Goal: Book appointment/travel/reservation

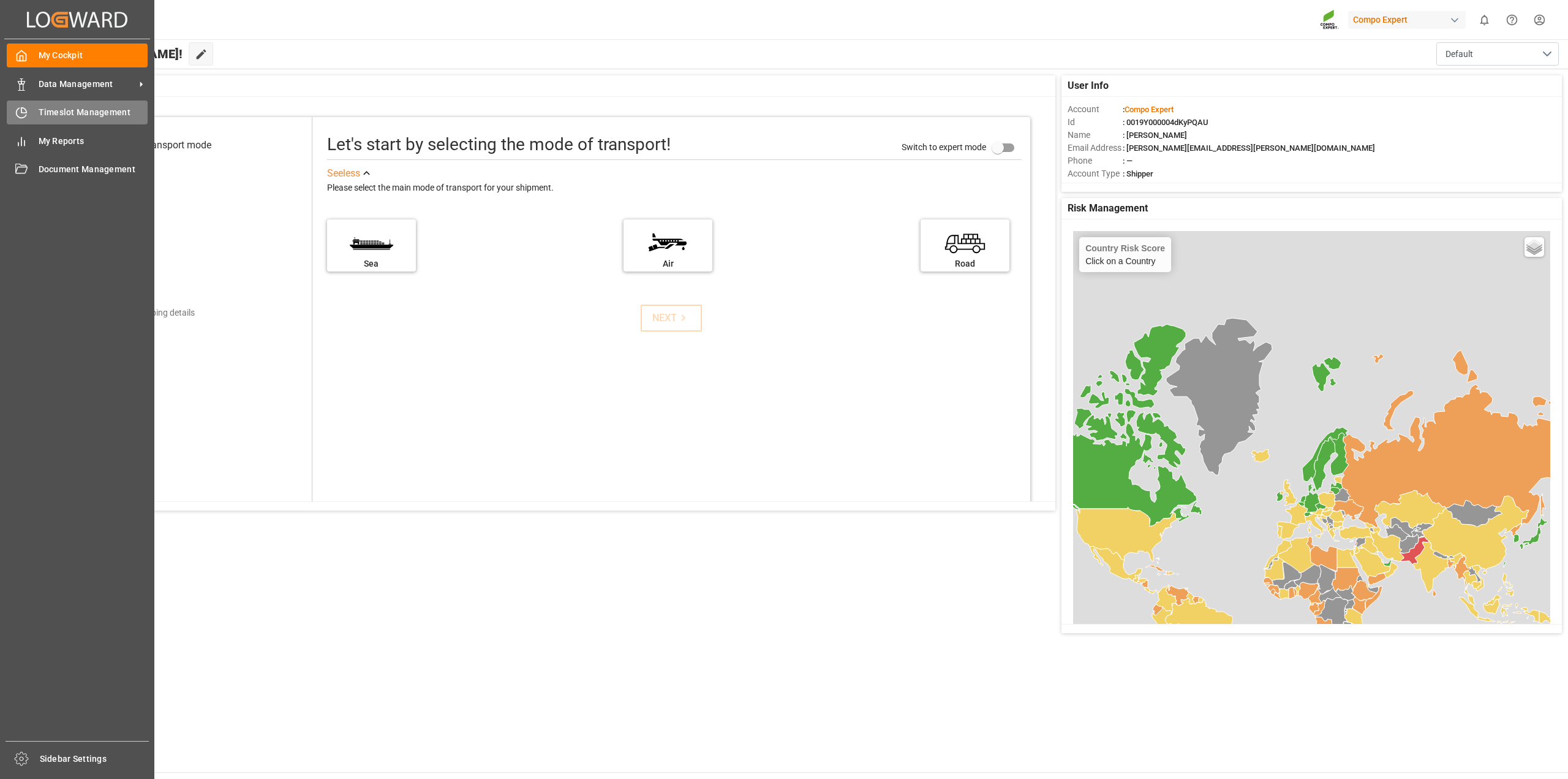
click at [43, 111] on span "Timeslot Management" at bounding box center [93, 112] width 109 height 13
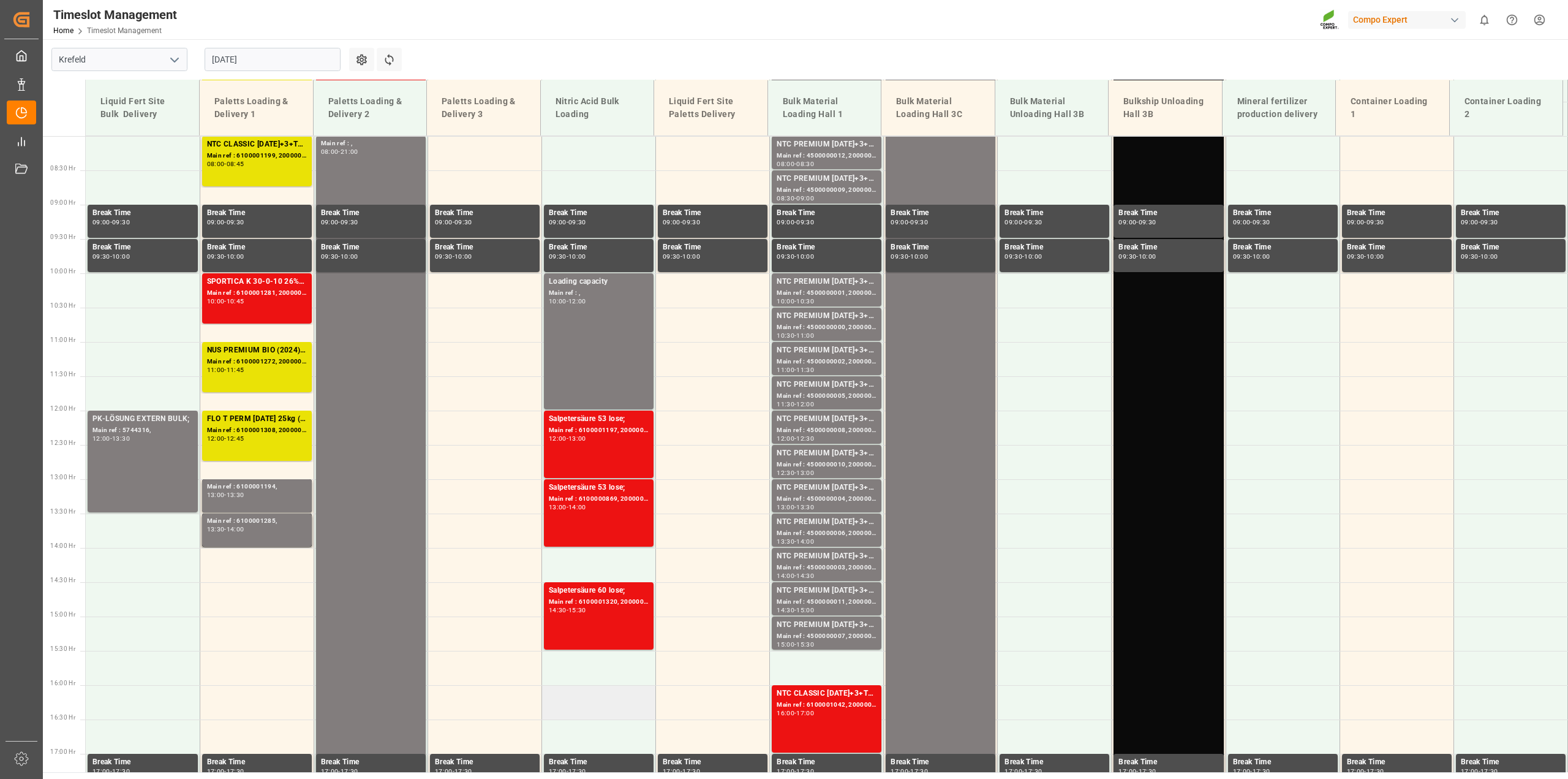
scroll to position [514, 0]
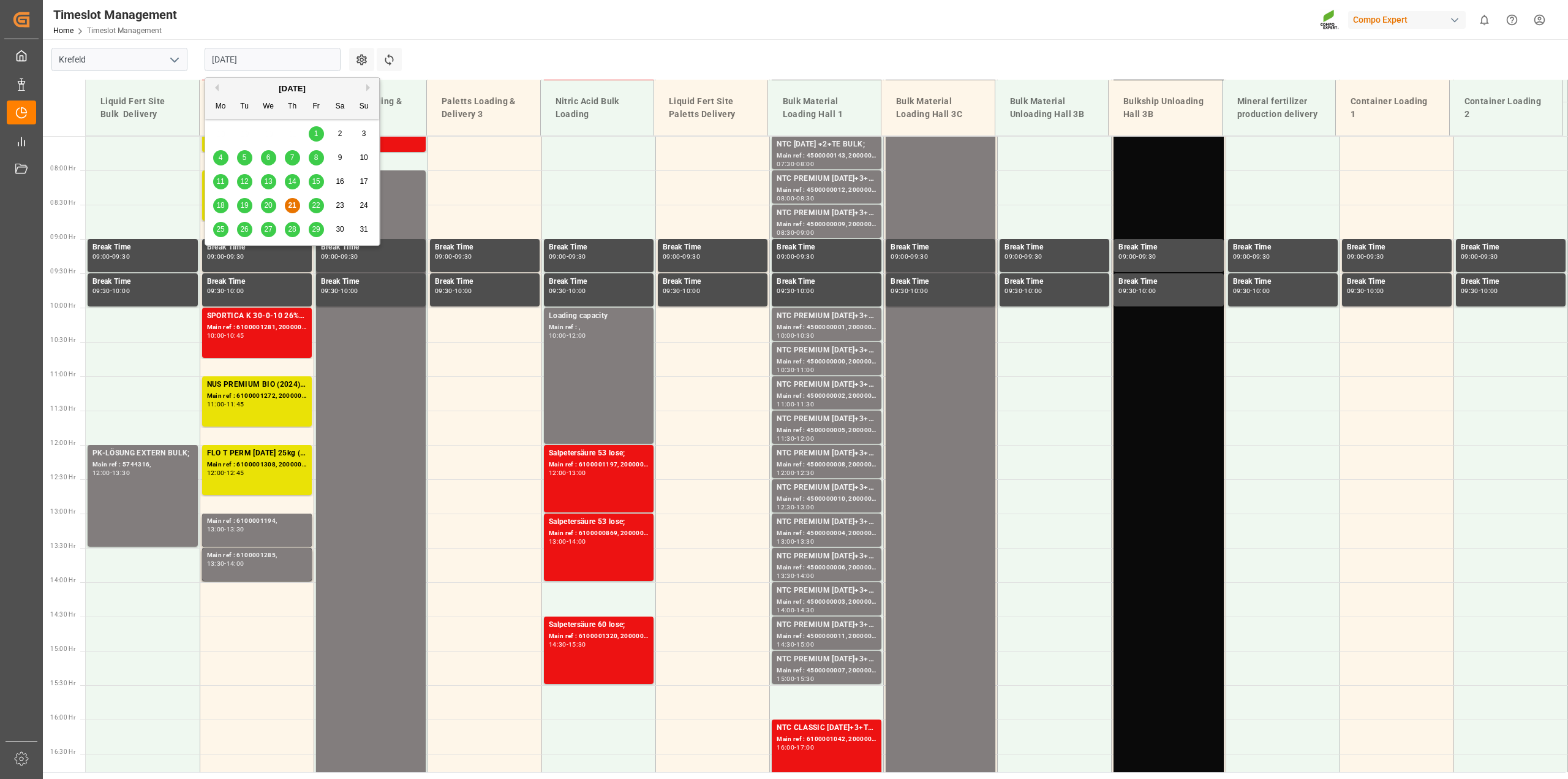
click at [323, 54] on input "[DATE]" at bounding box center [273, 59] width 136 height 23
click at [316, 209] on span "22" at bounding box center [315, 205] width 8 height 9
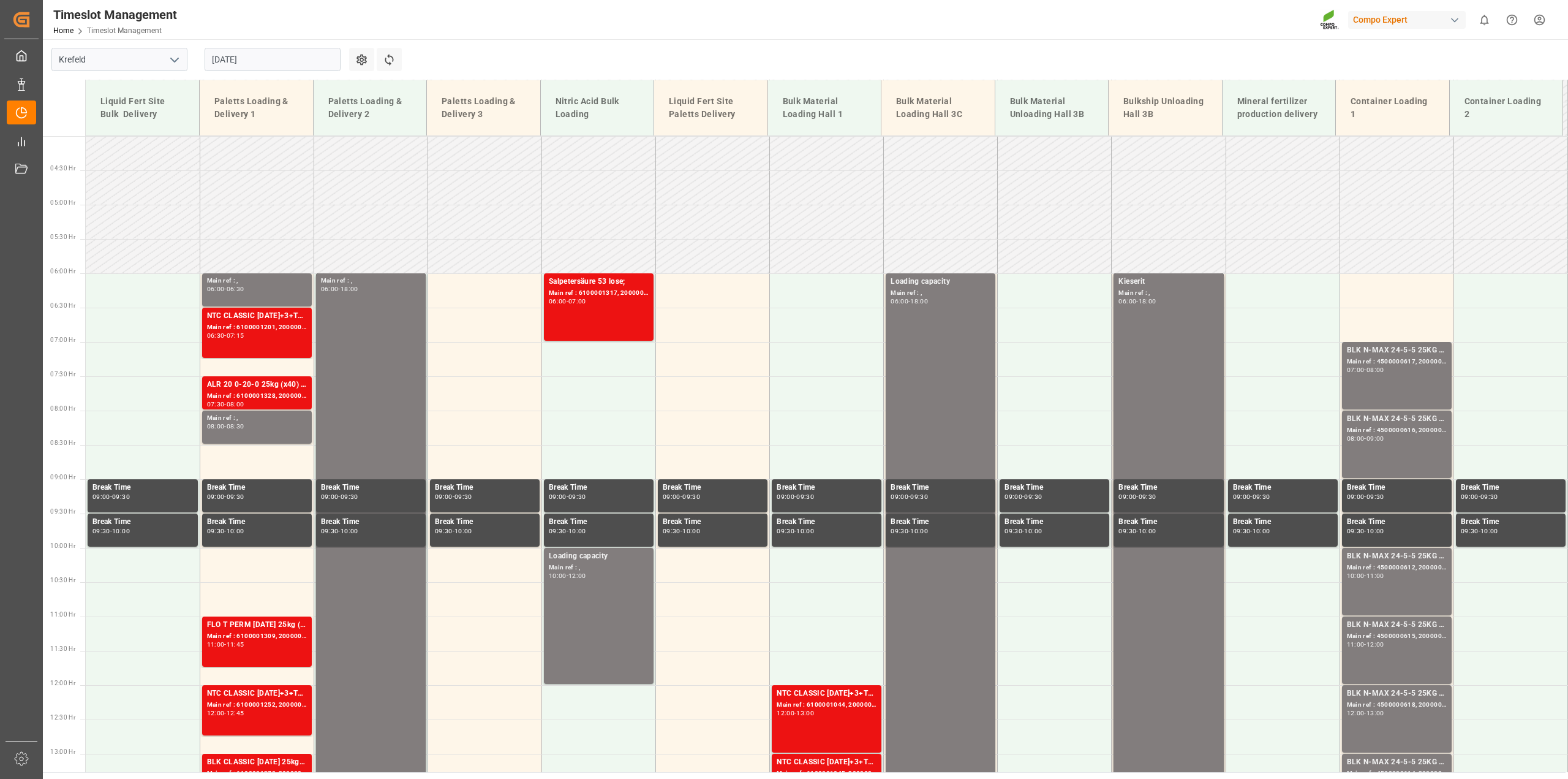
scroll to position [270, 0]
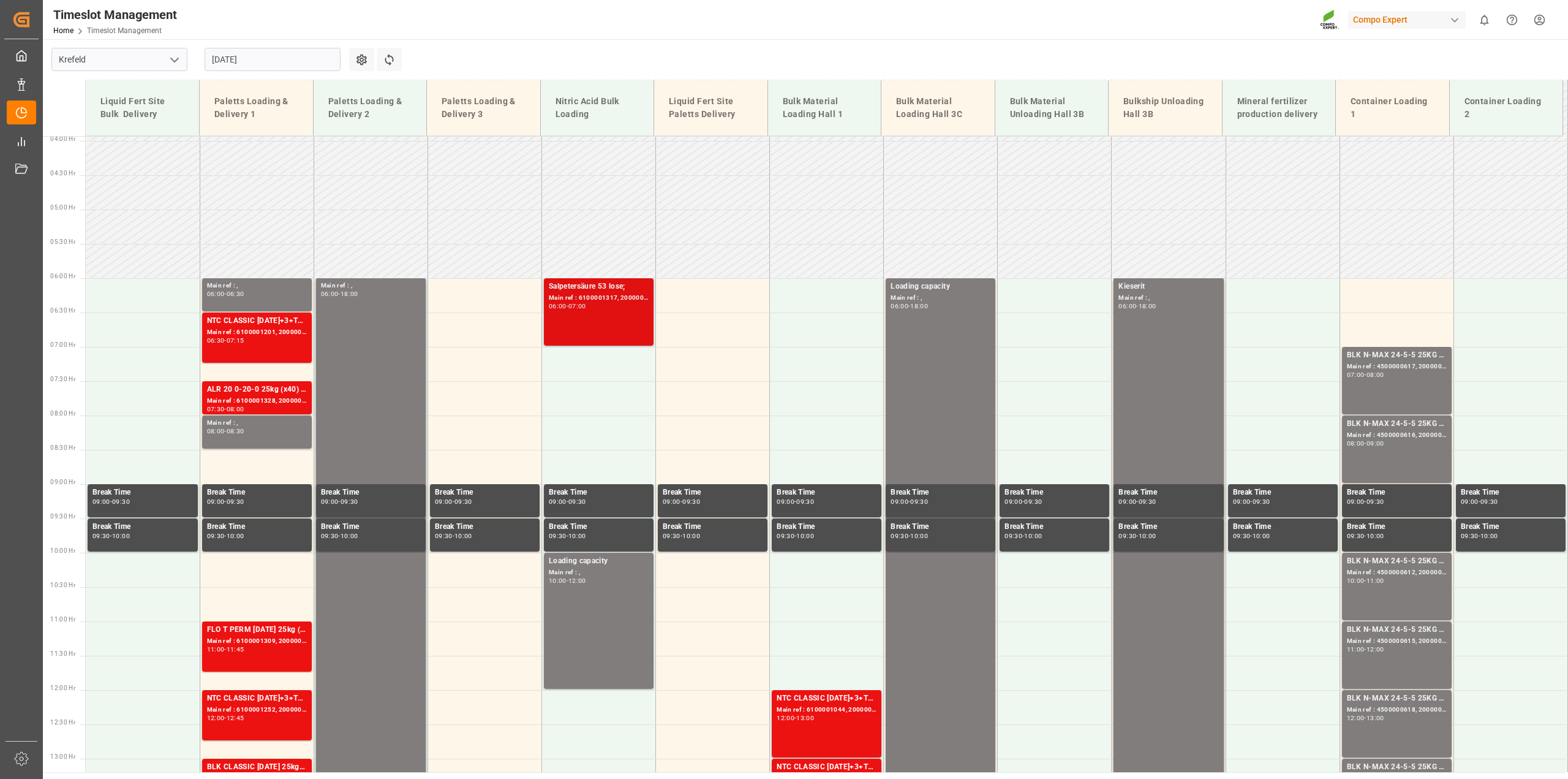
click at [604, 296] on div "Main ref : 6100001317, 2000001149;" at bounding box center [599, 298] width 100 height 11
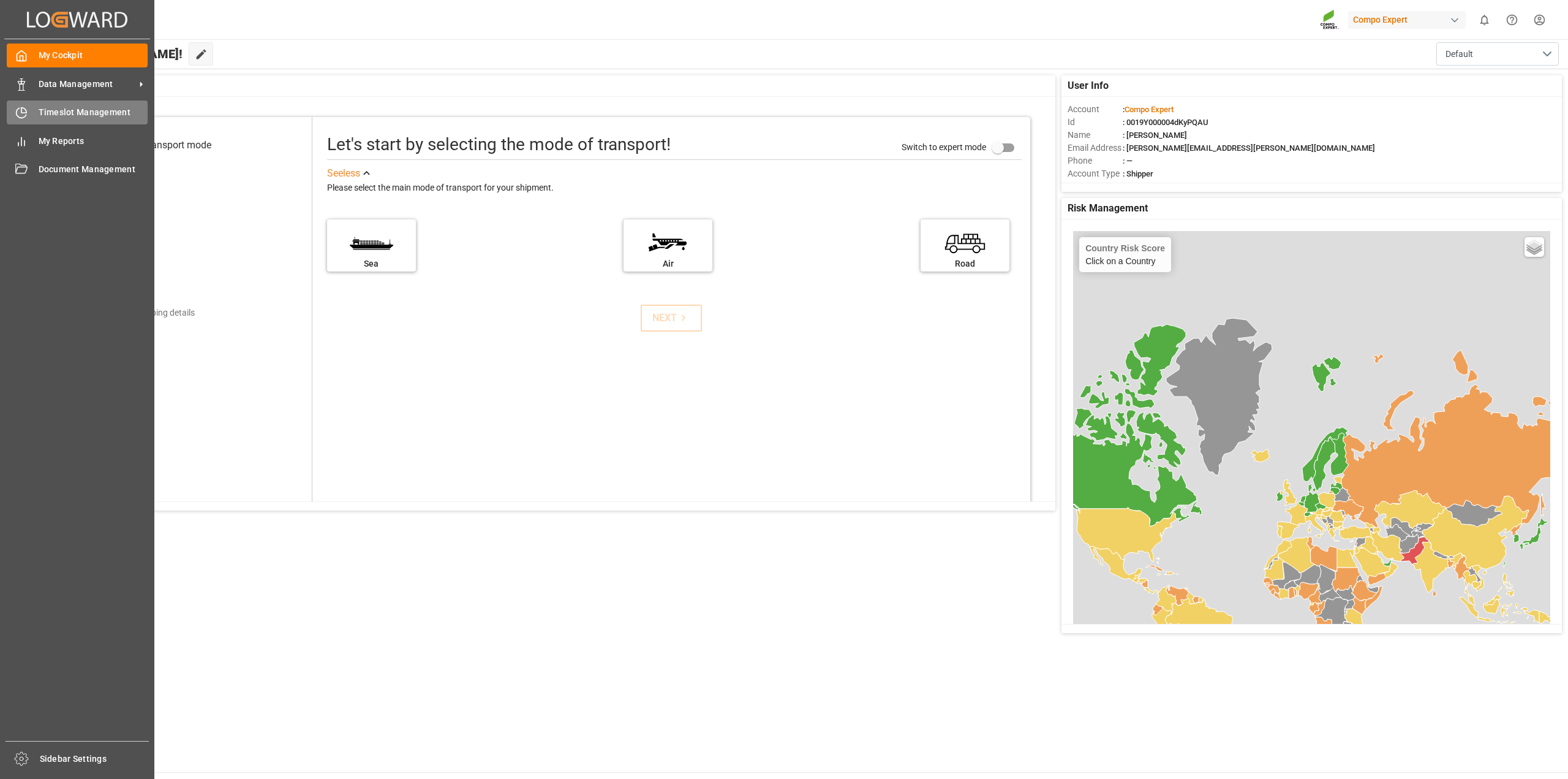
click at [41, 114] on span "Timeslot Management" at bounding box center [93, 112] width 109 height 13
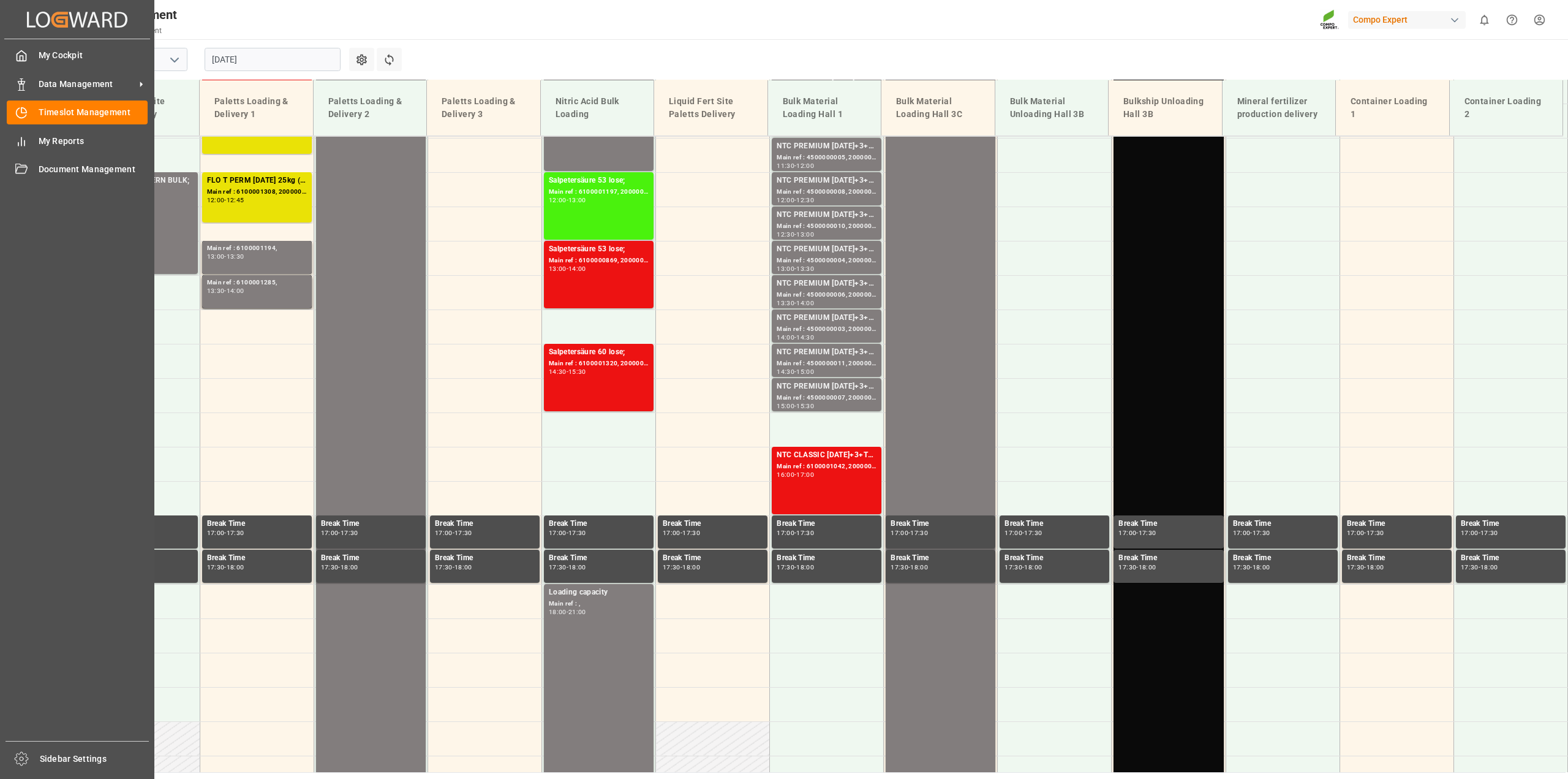
scroll to position [828, 0]
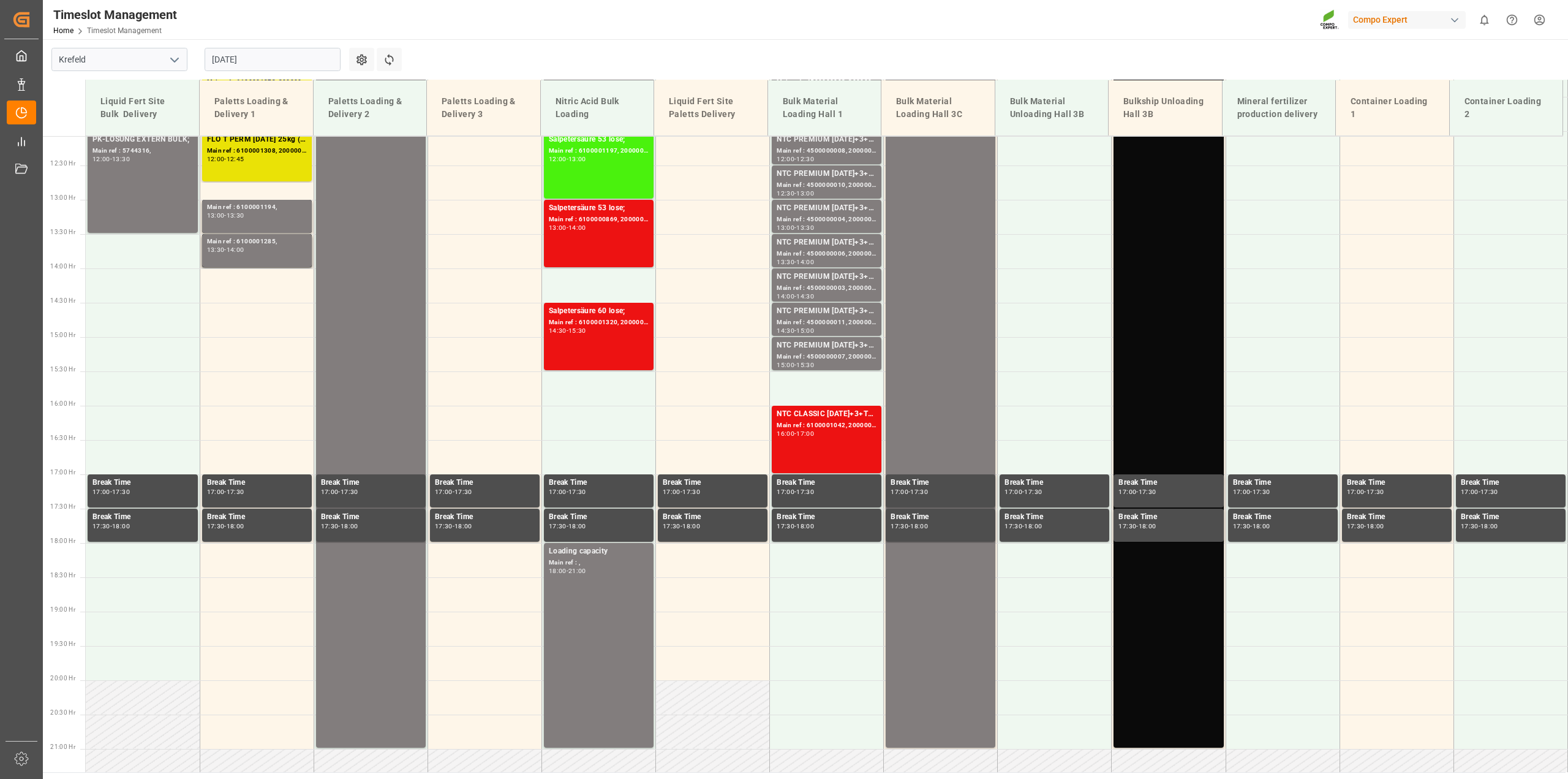
click at [316, 62] on input "21.08.2025" at bounding box center [273, 59] width 136 height 23
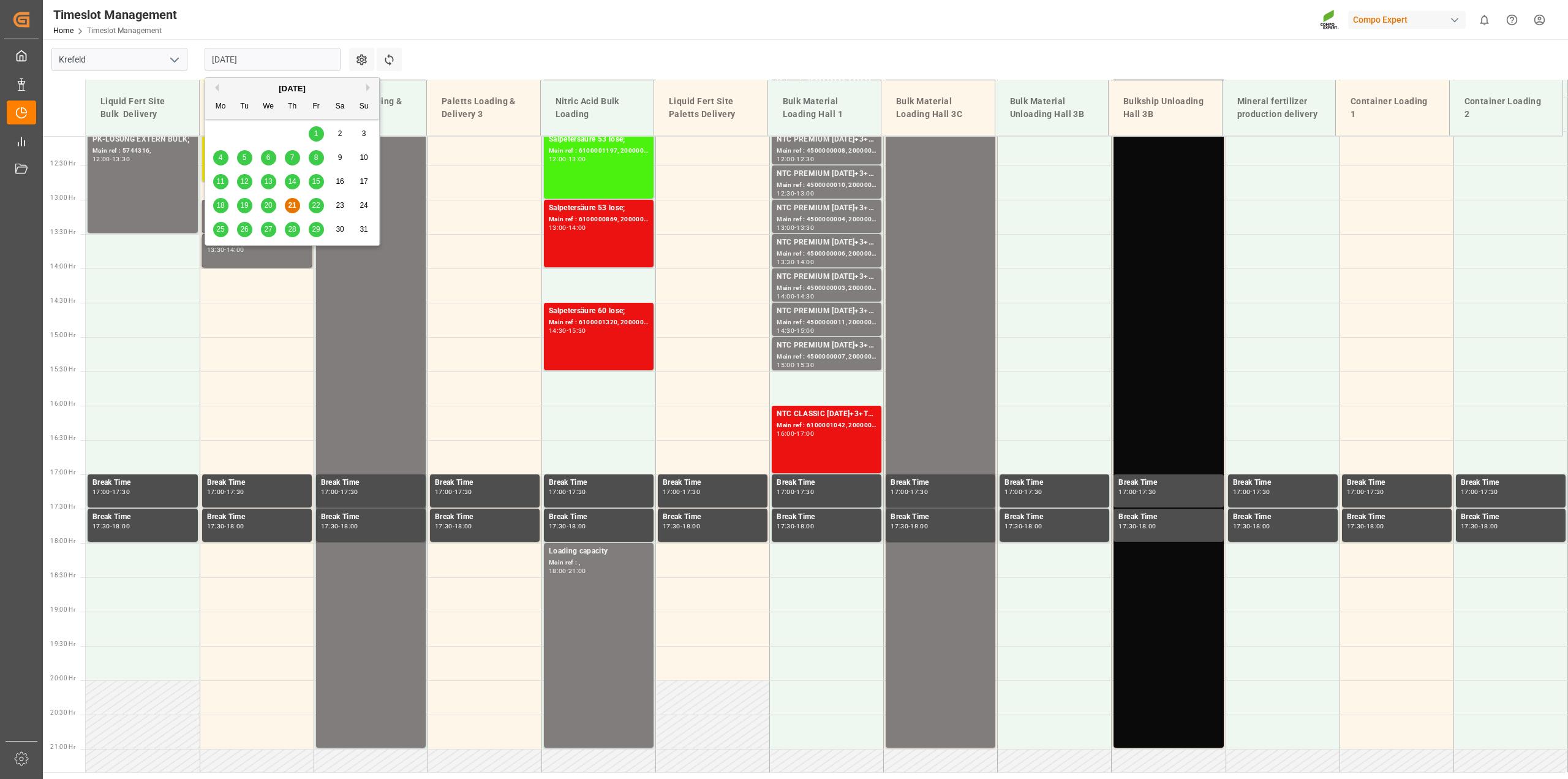
click at [320, 208] on span "22" at bounding box center [315, 205] width 8 height 9
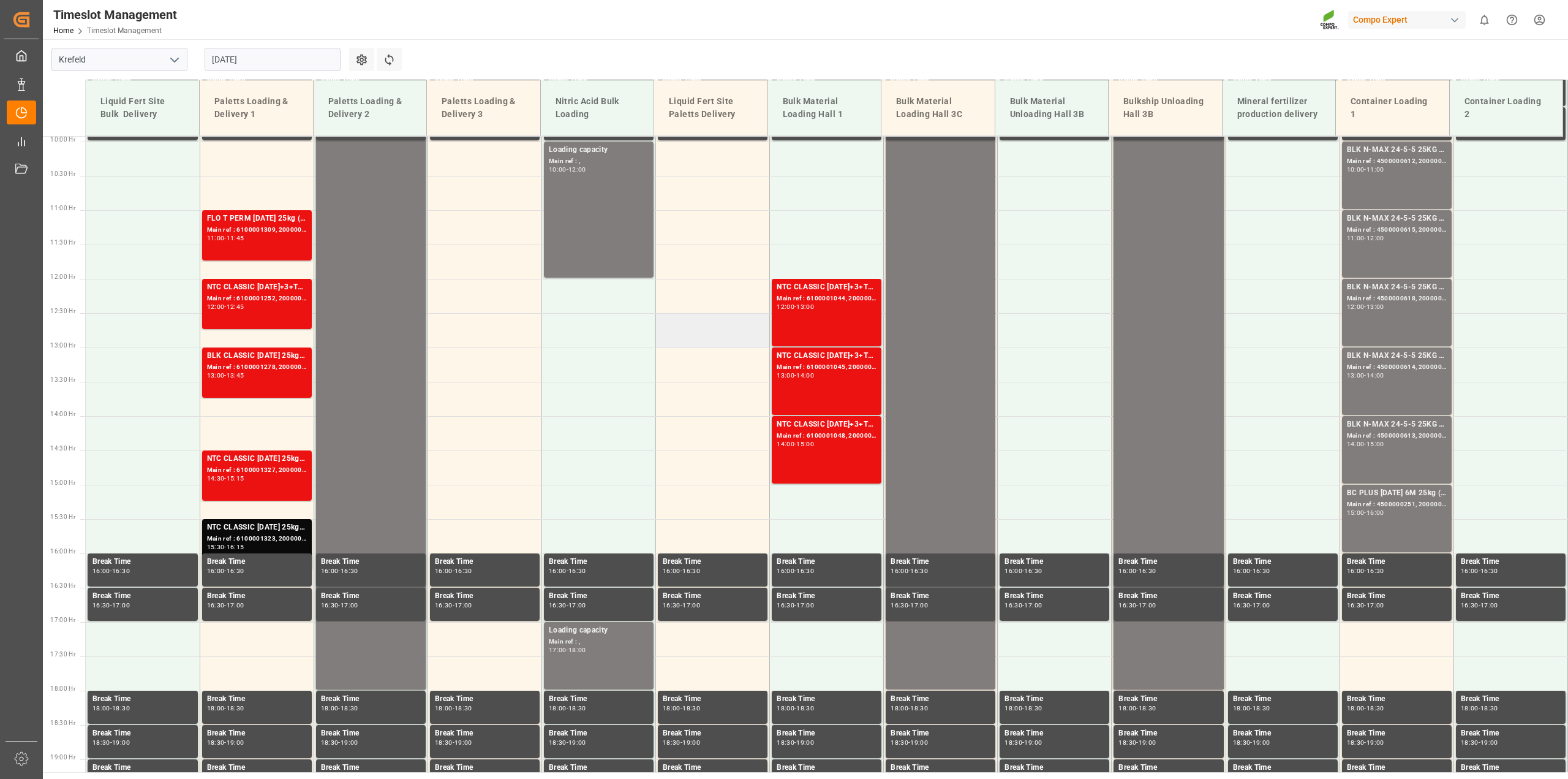
scroll to position [645, 0]
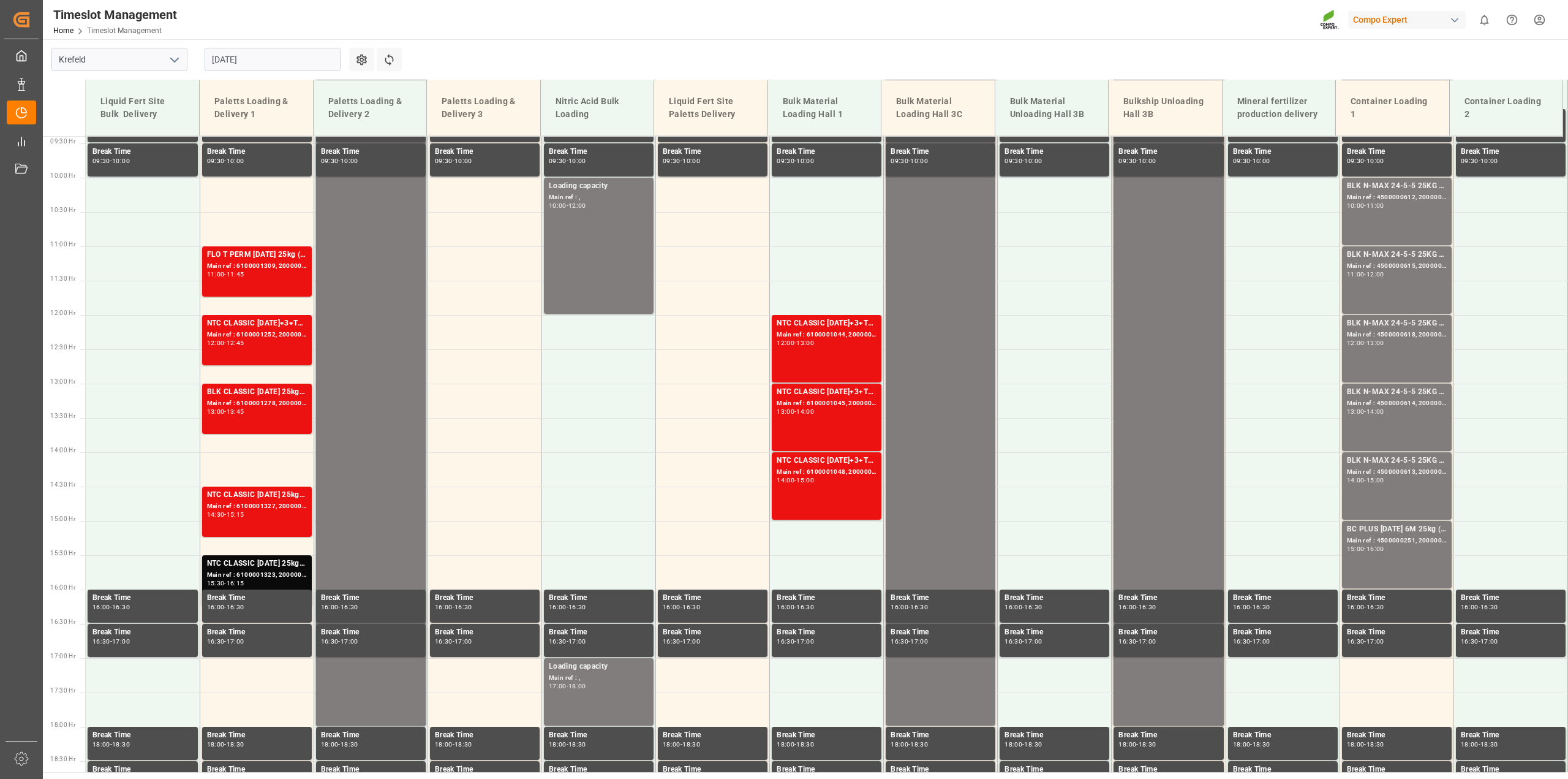
click at [331, 60] on input "22.08.2025" at bounding box center [273, 59] width 136 height 23
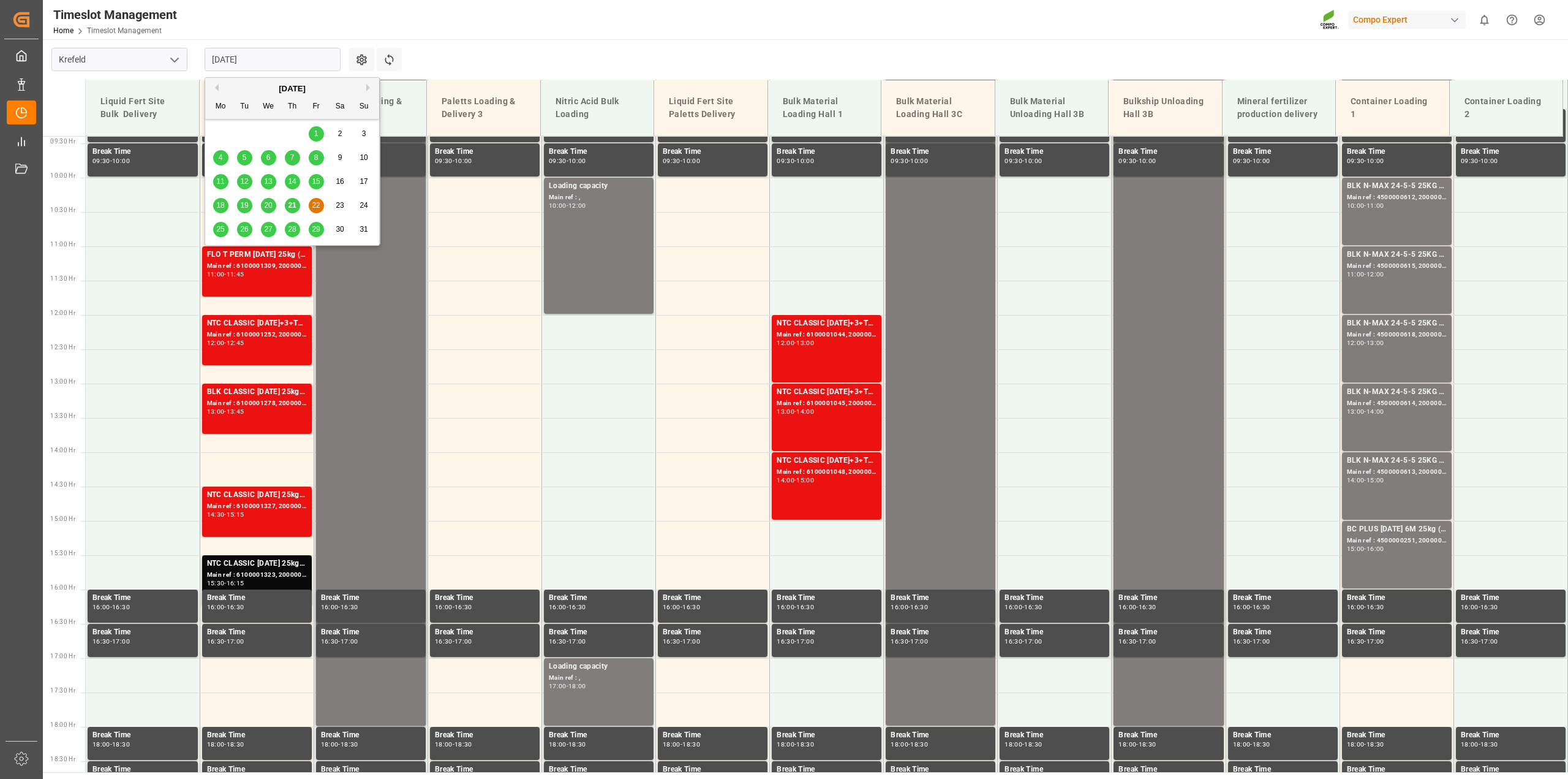
click at [222, 231] on span "25" at bounding box center [220, 229] width 8 height 9
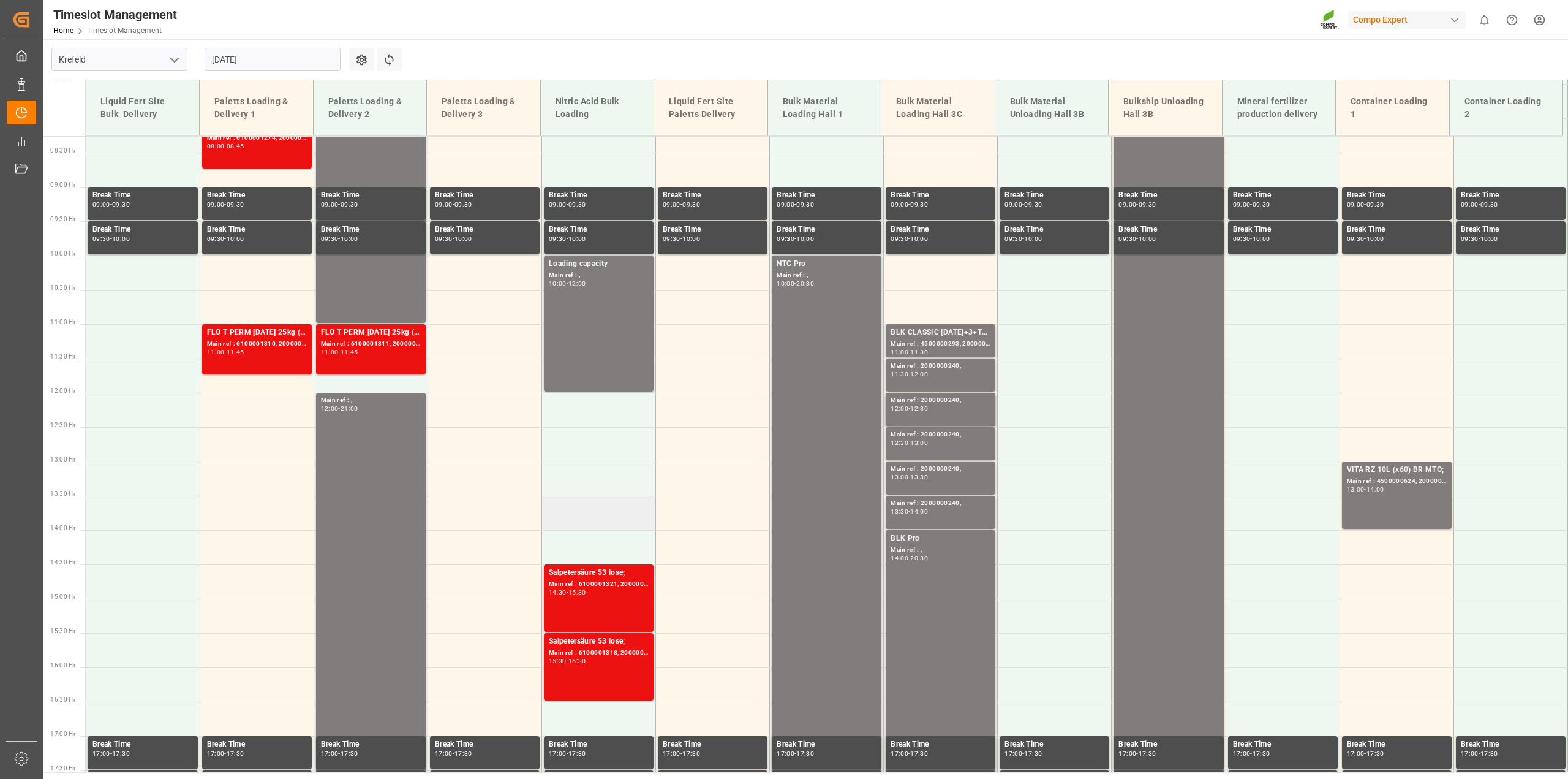
scroll to position [583, 0]
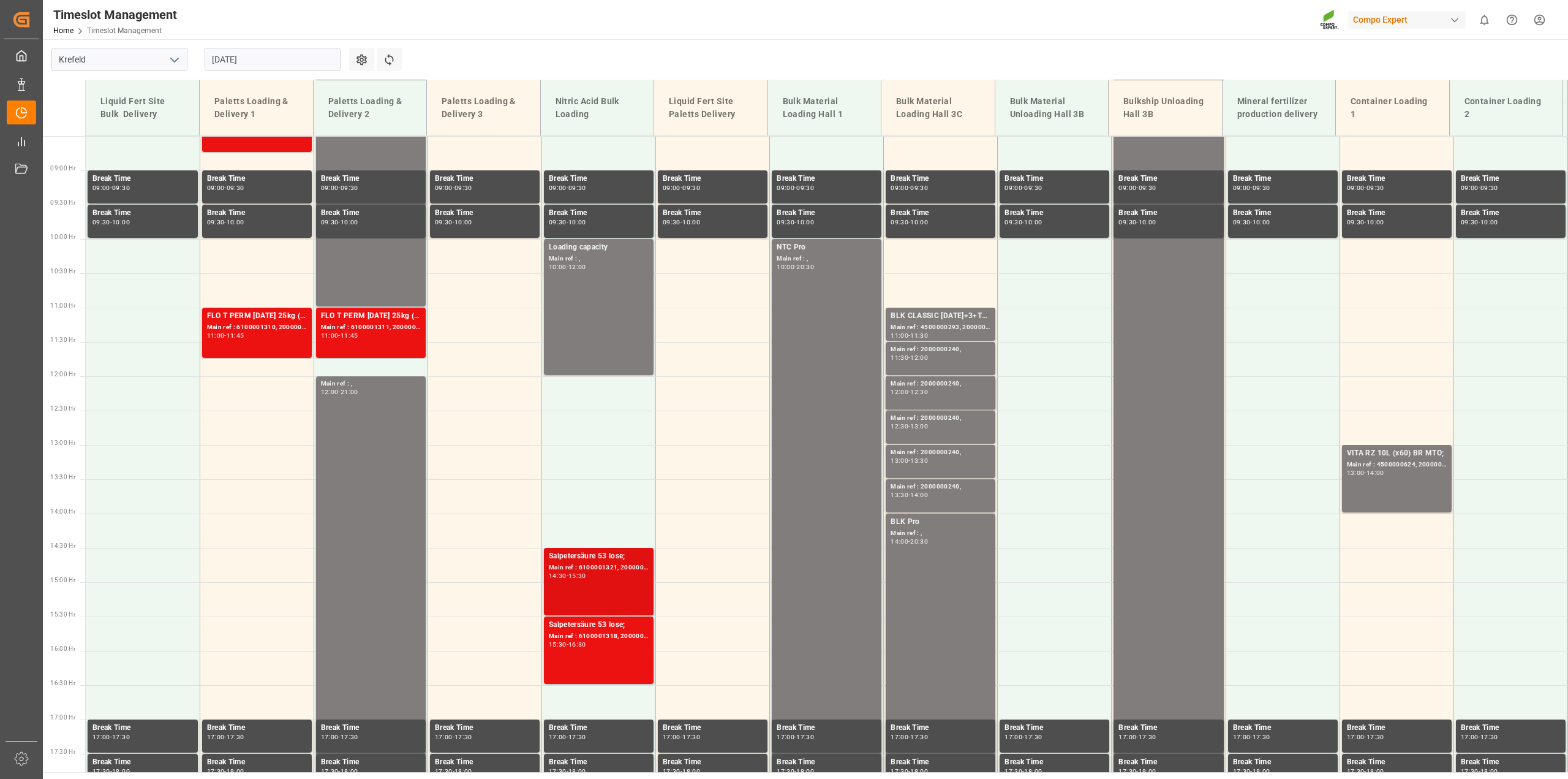
click at [602, 569] on div "Main ref : 6100001321, 2000001143;" at bounding box center [599, 568] width 100 height 11
click at [590, 625] on div "Salpetersäure 53 lose;" at bounding box center [599, 625] width 100 height 12
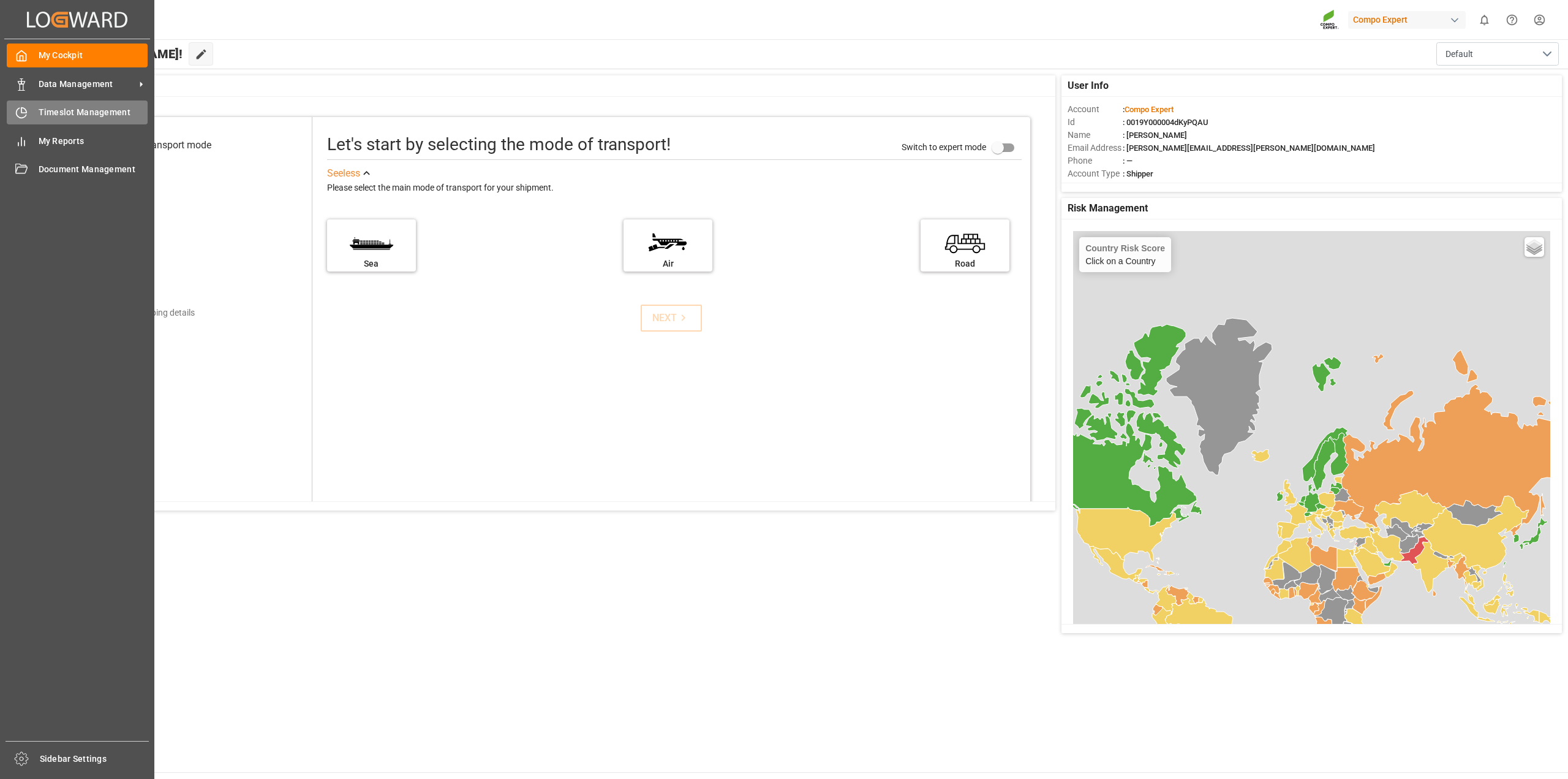
click at [50, 108] on span "Timeslot Management" at bounding box center [93, 112] width 109 height 13
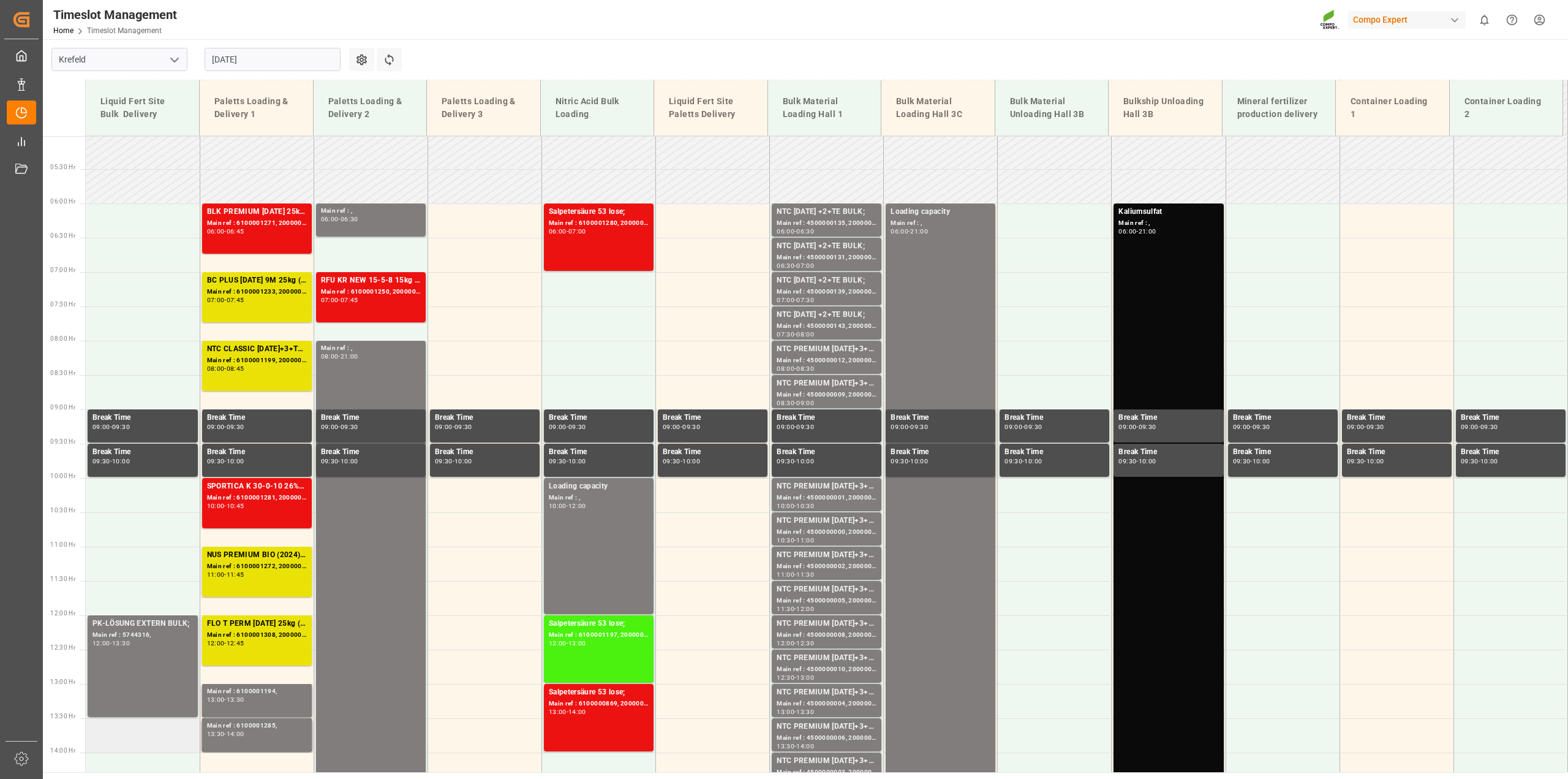
scroll to position [338, 0]
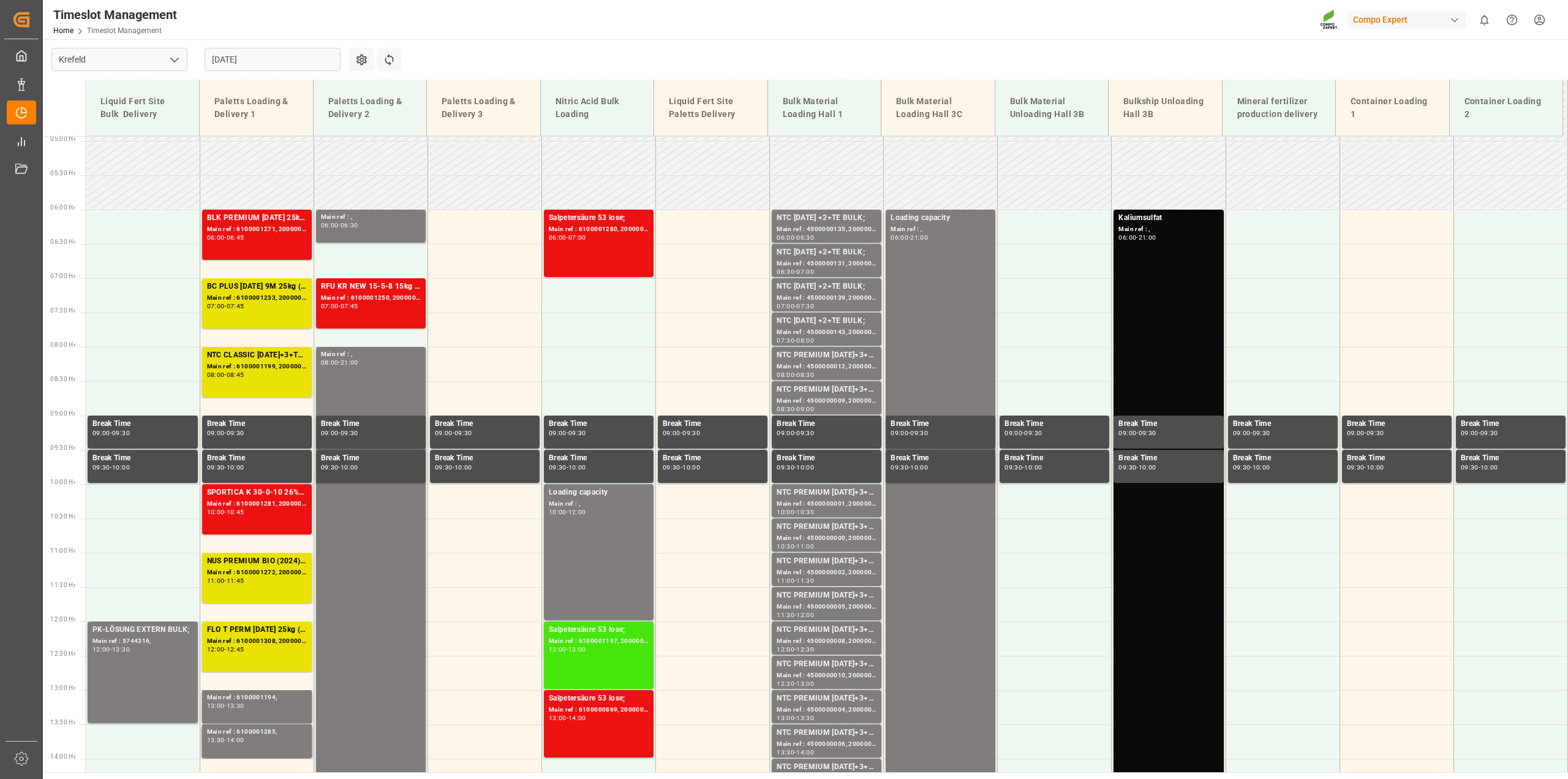
click at [616, 638] on div "Main ref : 6100001197, 2000001069;" at bounding box center [599, 641] width 100 height 11
click at [321, 59] on input "[DATE]" at bounding box center [273, 59] width 136 height 23
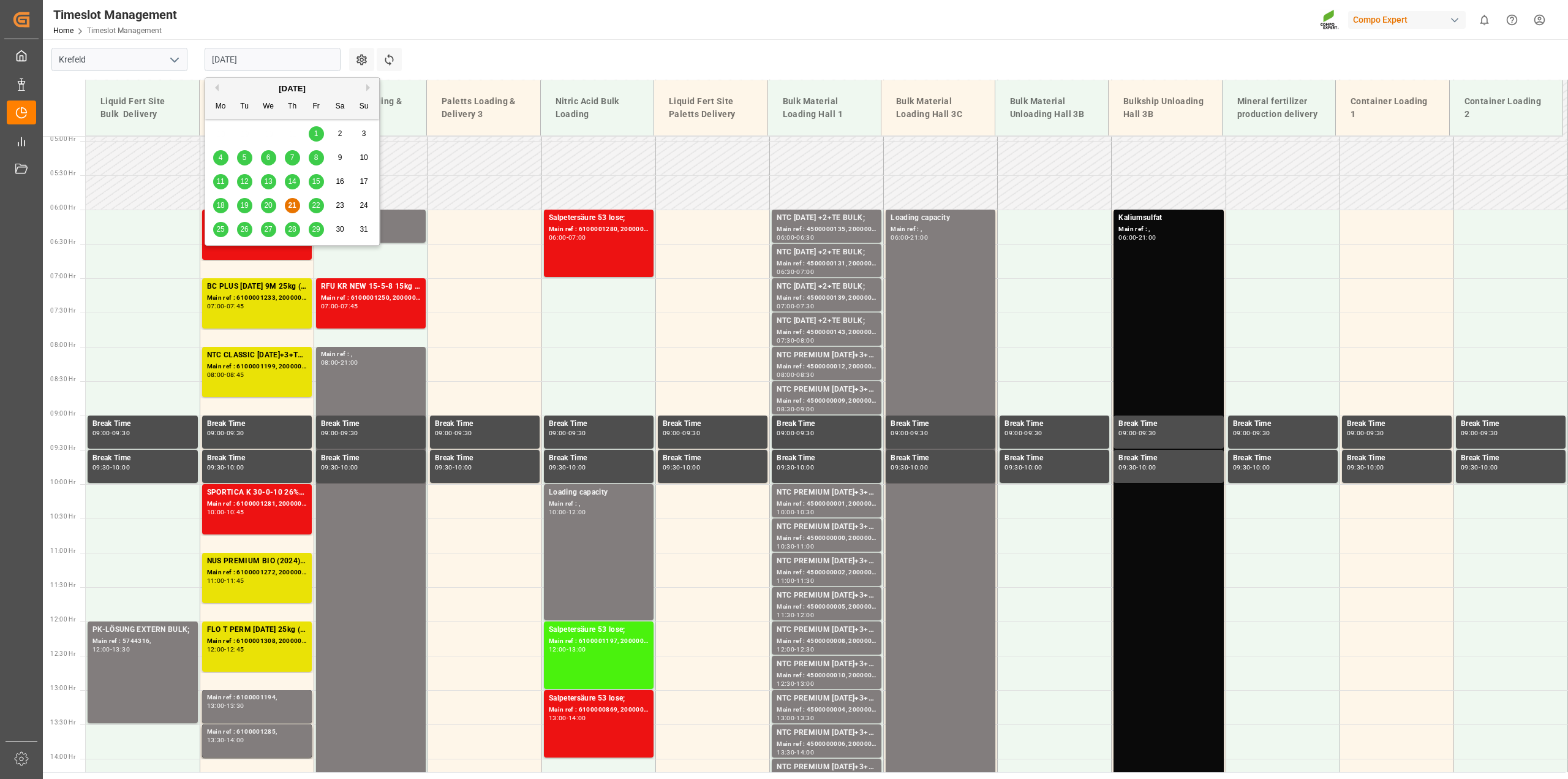
click at [222, 223] on div "25" at bounding box center [221, 230] width 15 height 15
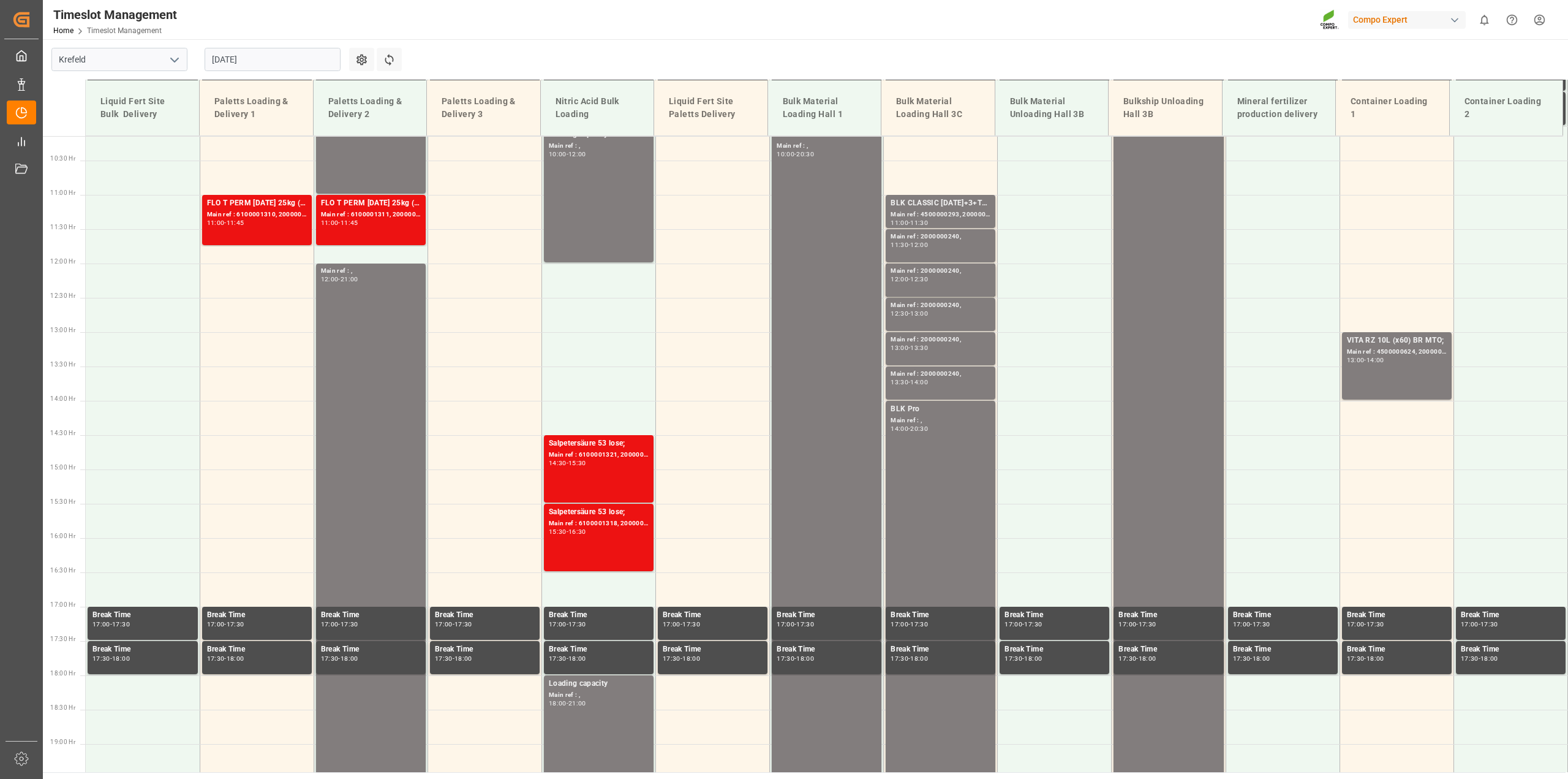
scroll to position [645, 0]
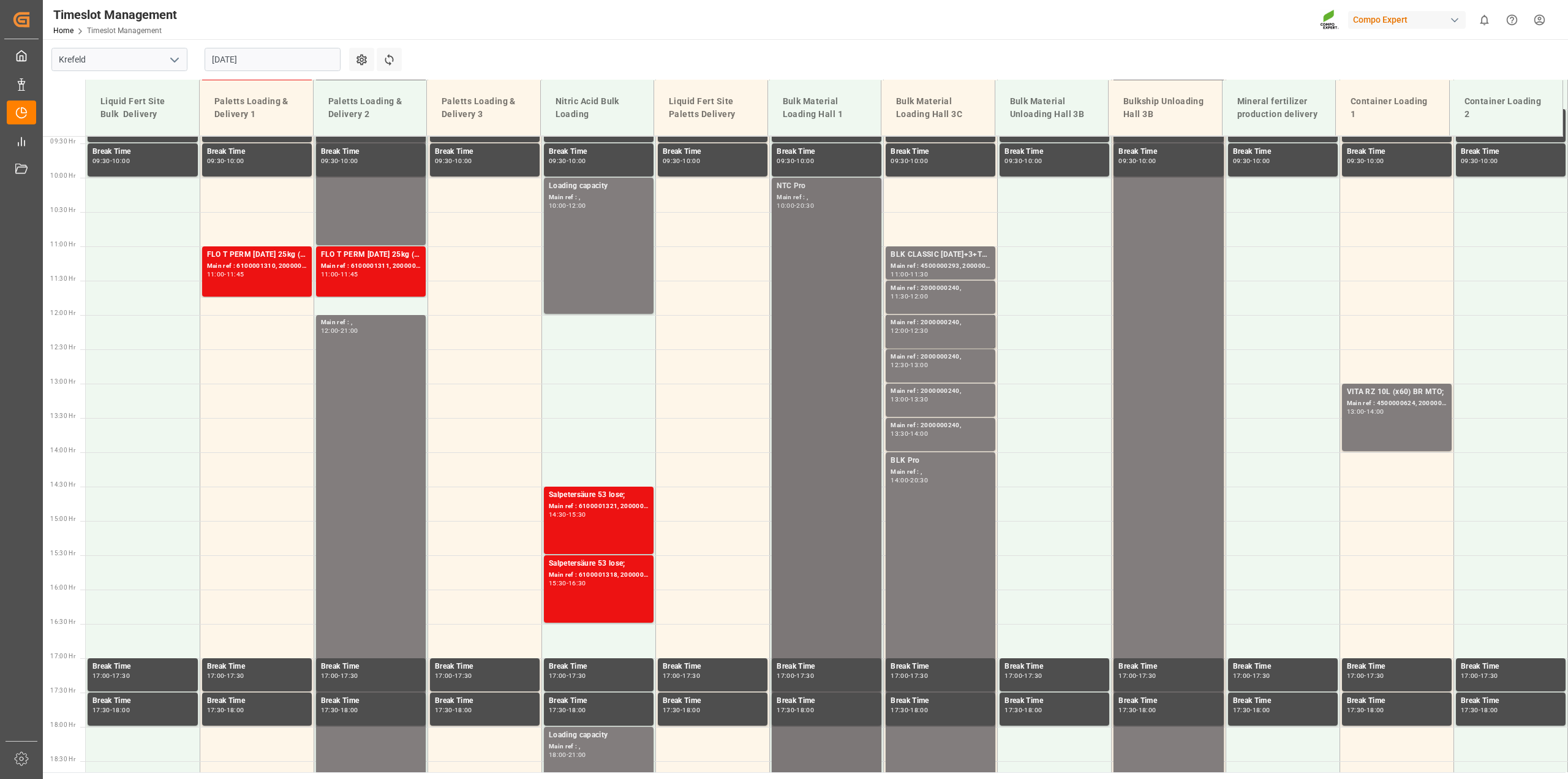
click at [796, 203] on div "-" at bounding box center [795, 205] width 2 height 6
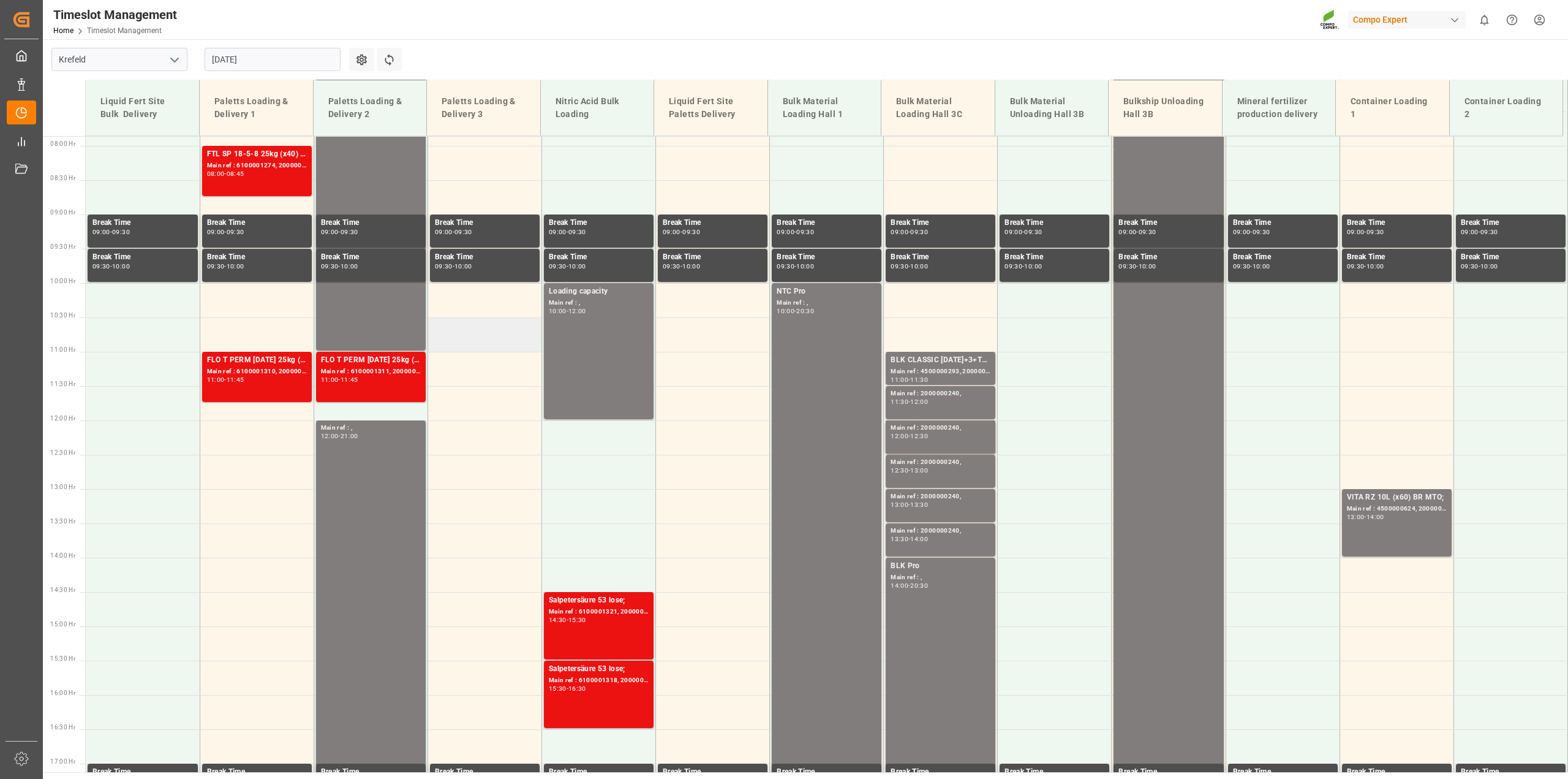
scroll to position [583, 0]
